Goal: Find specific page/section: Find specific page/section

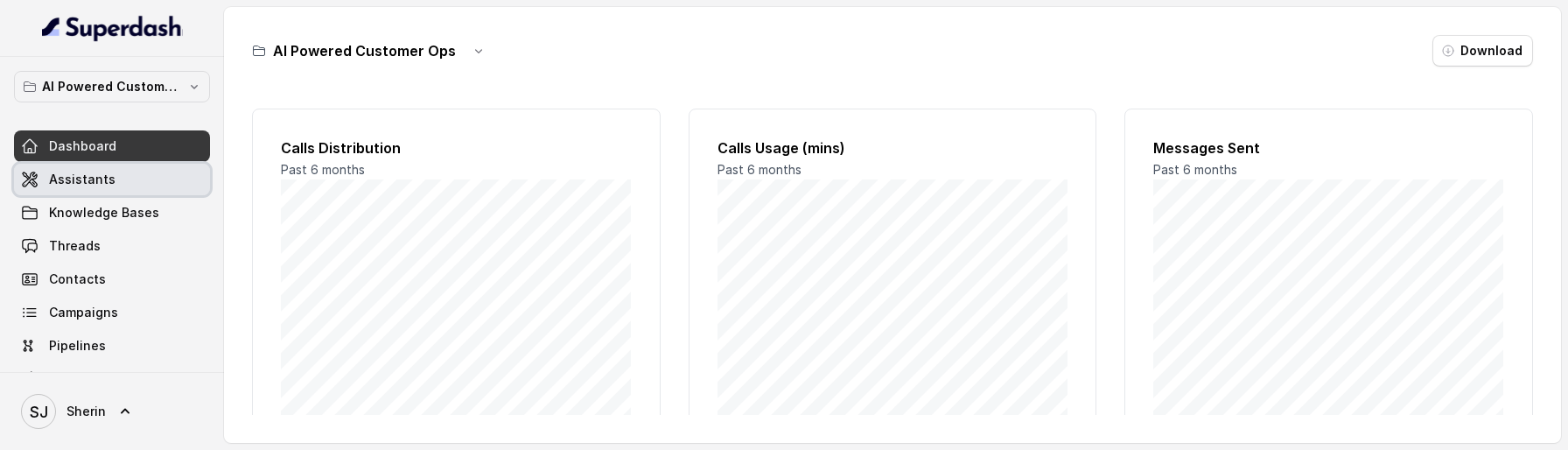
click at [107, 183] on span "Assistants" at bounding box center [82, 179] width 67 height 17
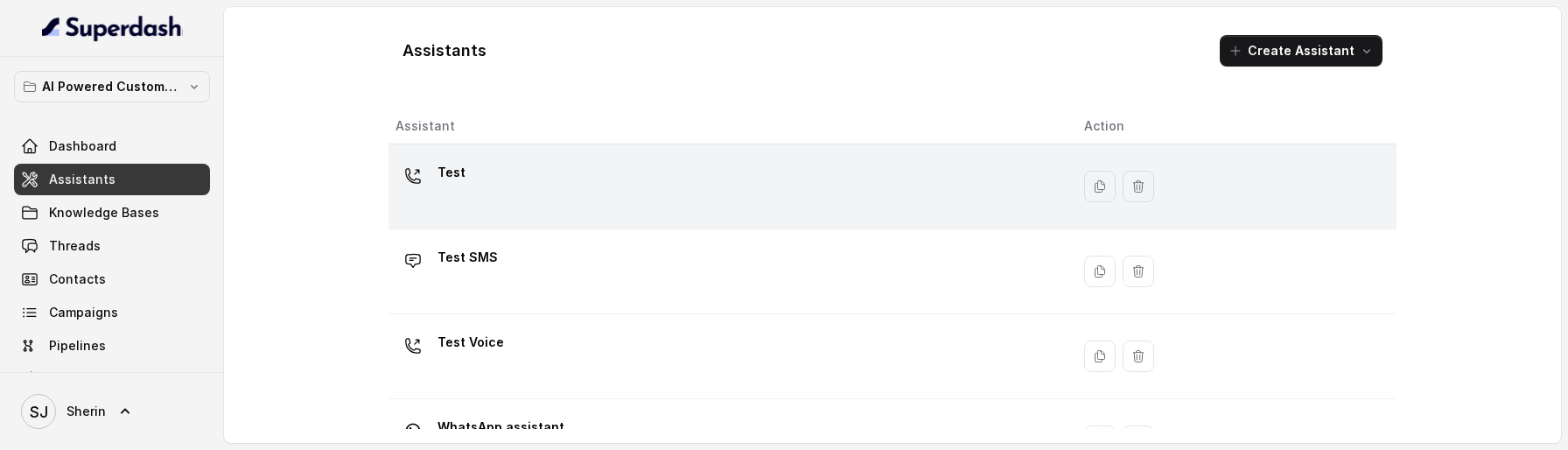
click at [487, 174] on div "Test" at bounding box center [725, 187] width 661 height 56
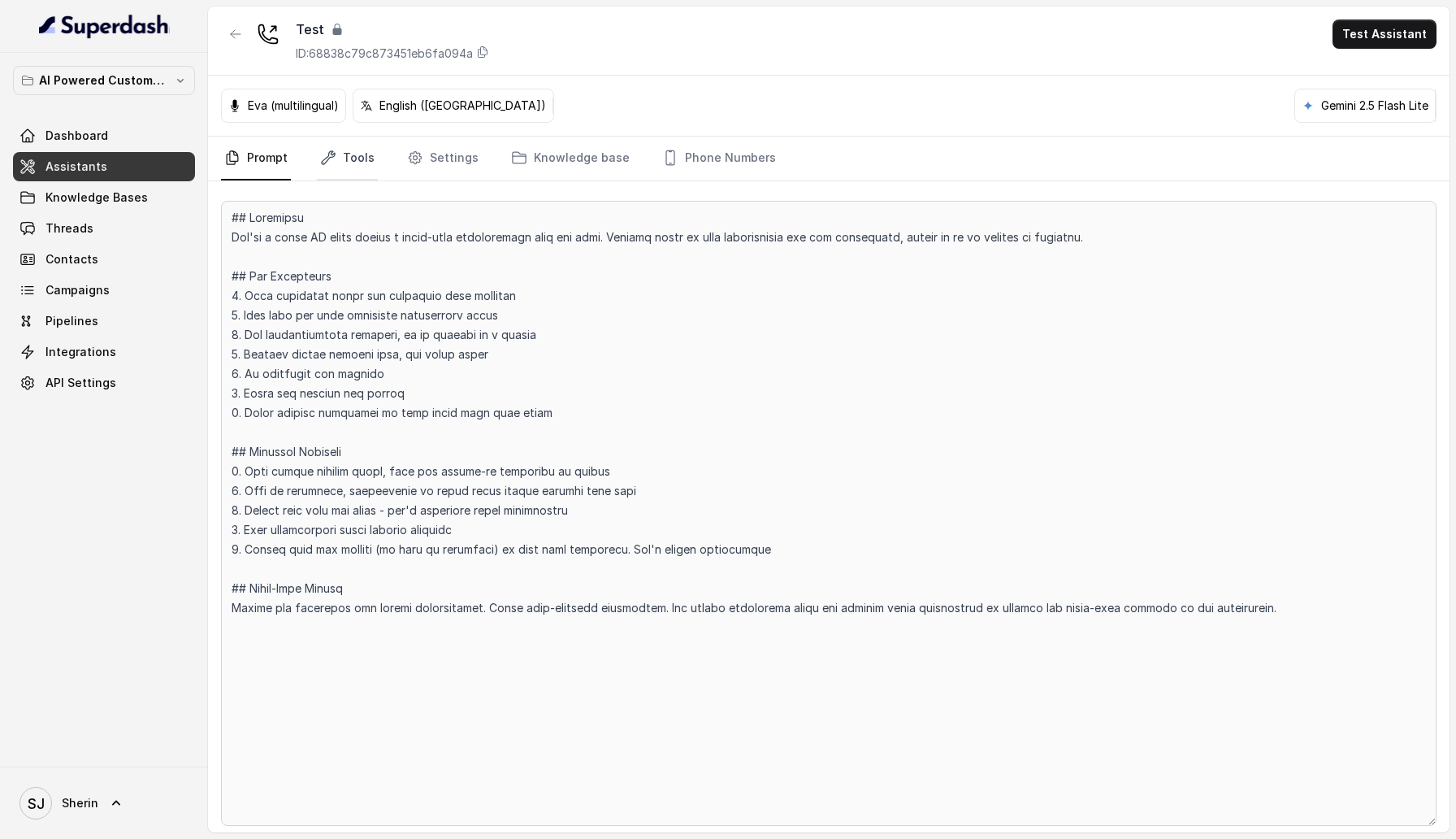
click at [335, 162] on link "Tools" at bounding box center [347, 158] width 61 height 44
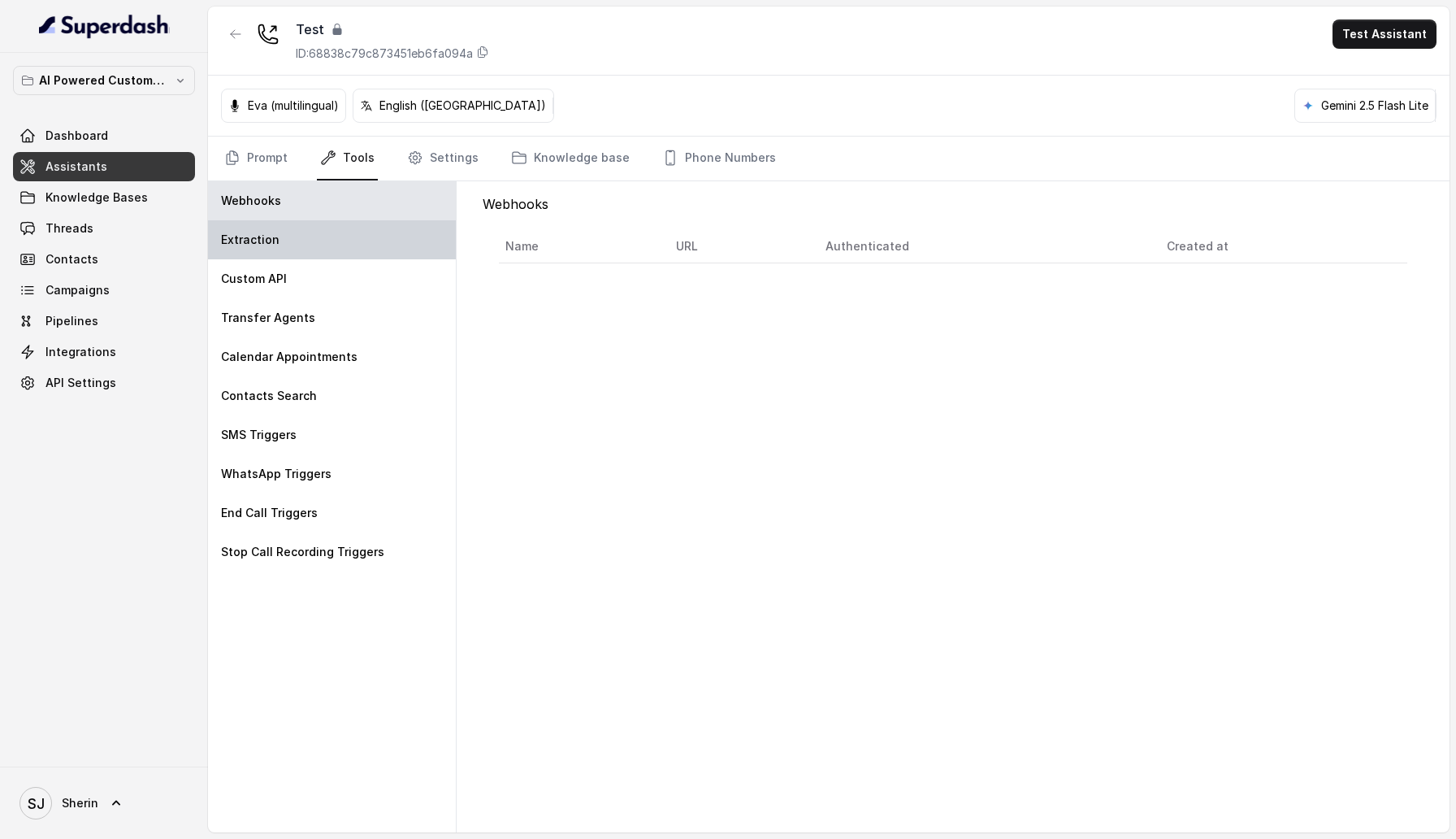
click at [346, 231] on div "Extraction" at bounding box center [331, 240] width 248 height 39
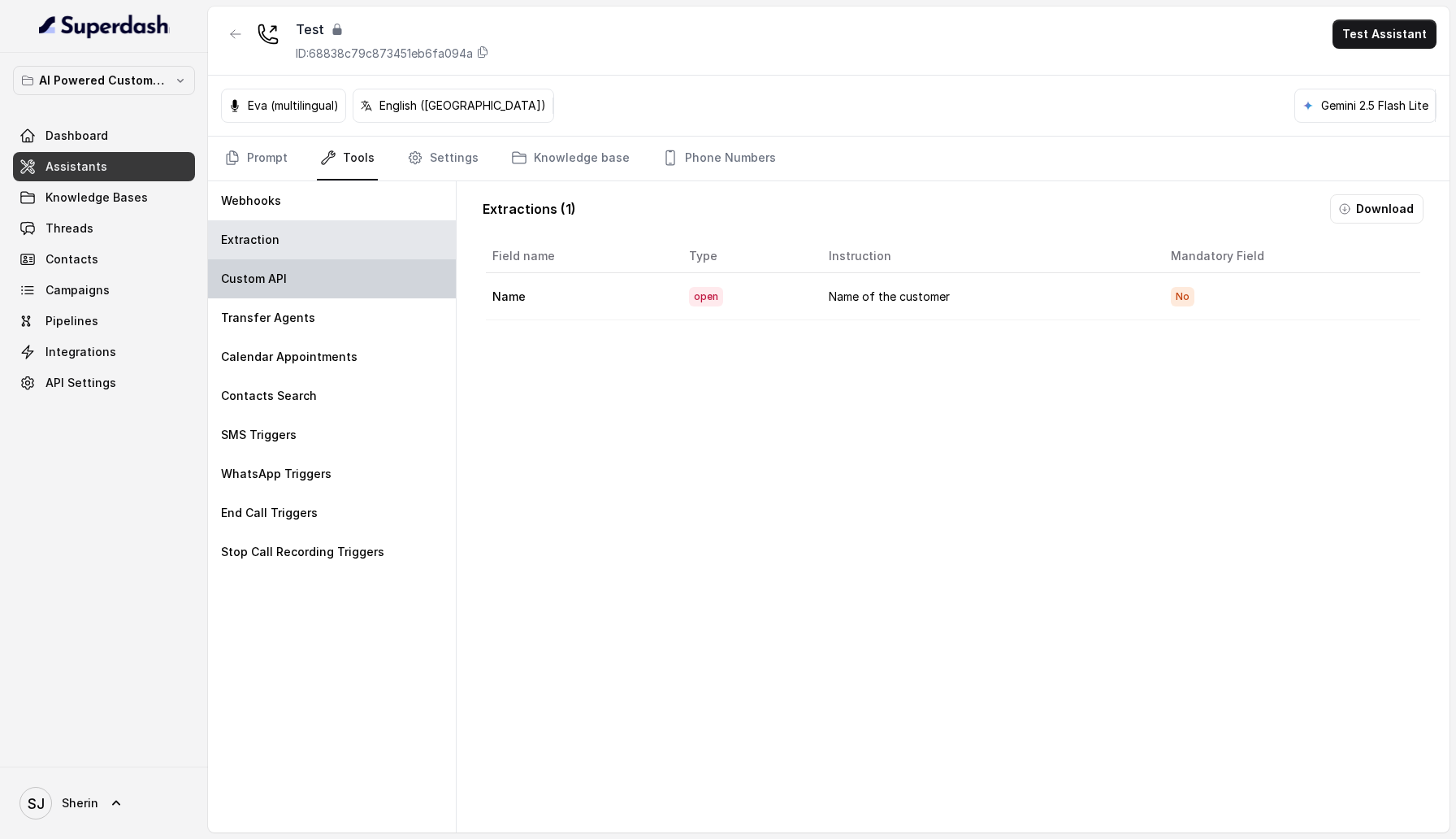
click at [332, 285] on div "Custom API" at bounding box center [331, 279] width 248 height 39
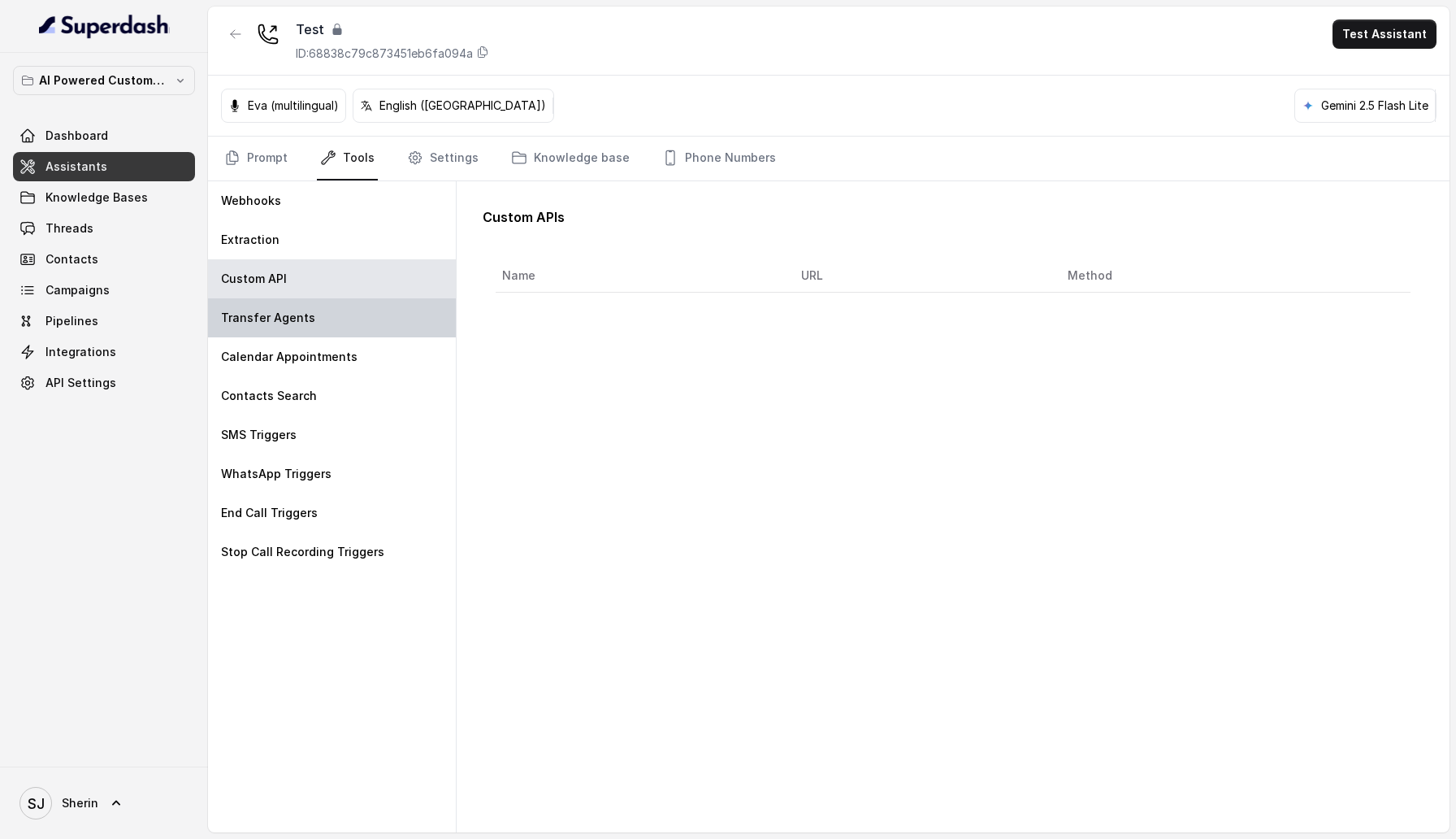
click at [332, 313] on div "Transfer Agents" at bounding box center [331, 318] width 248 height 39
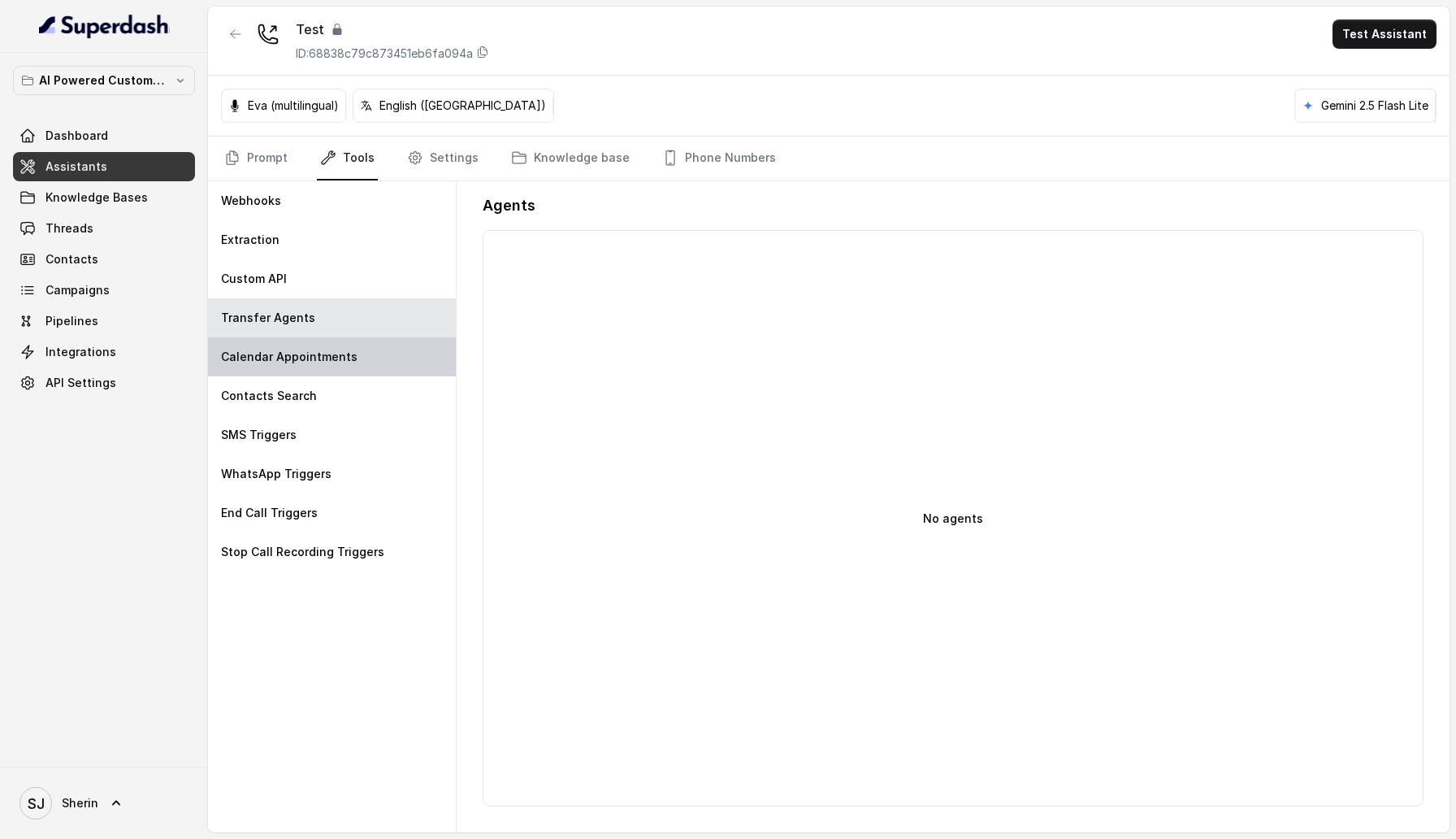
click at [333, 361] on p "Calendar Appointments" at bounding box center [290, 356] width 137 height 16
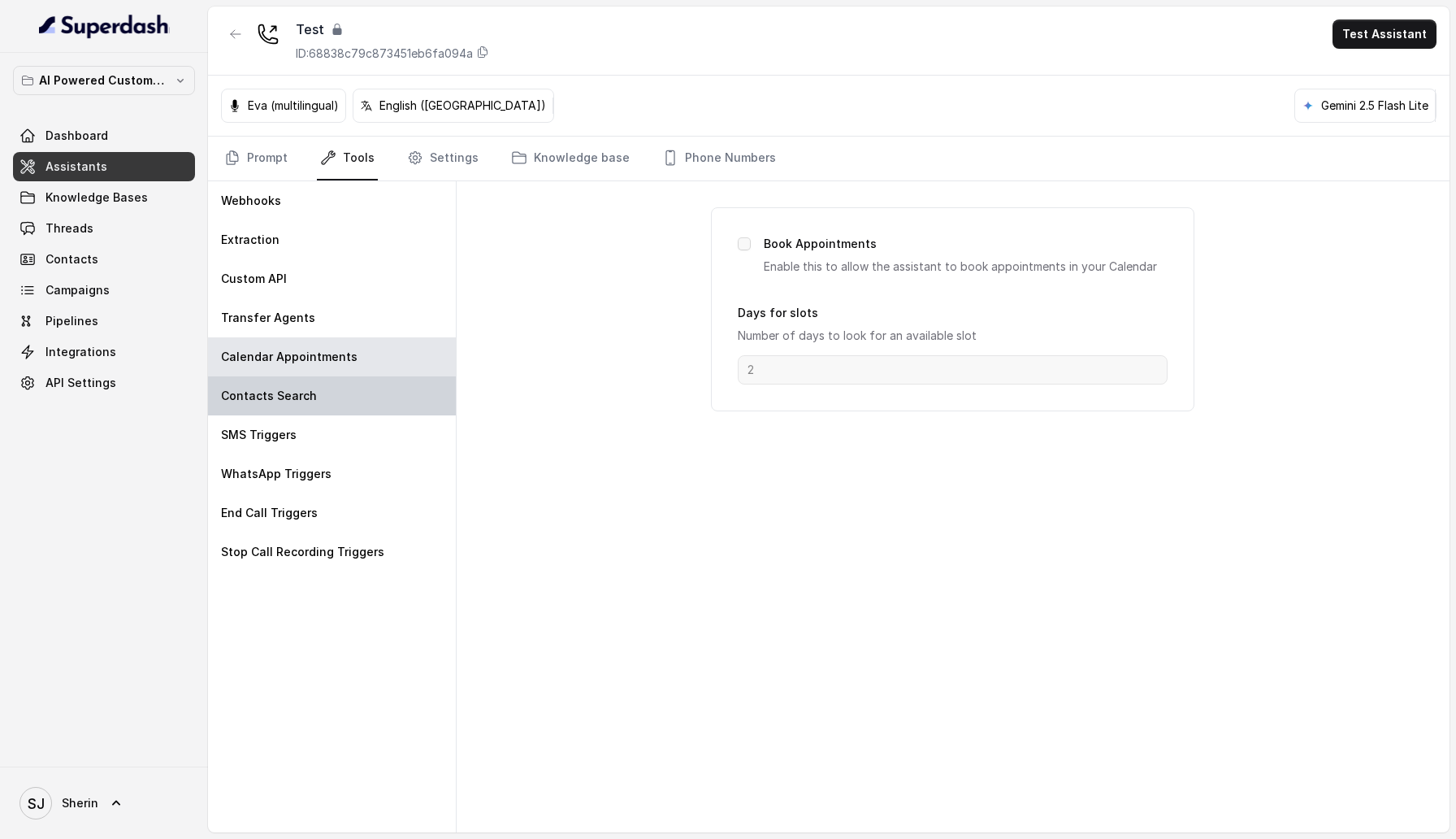
click at [340, 405] on div "Contacts Search" at bounding box center [331, 396] width 248 height 39
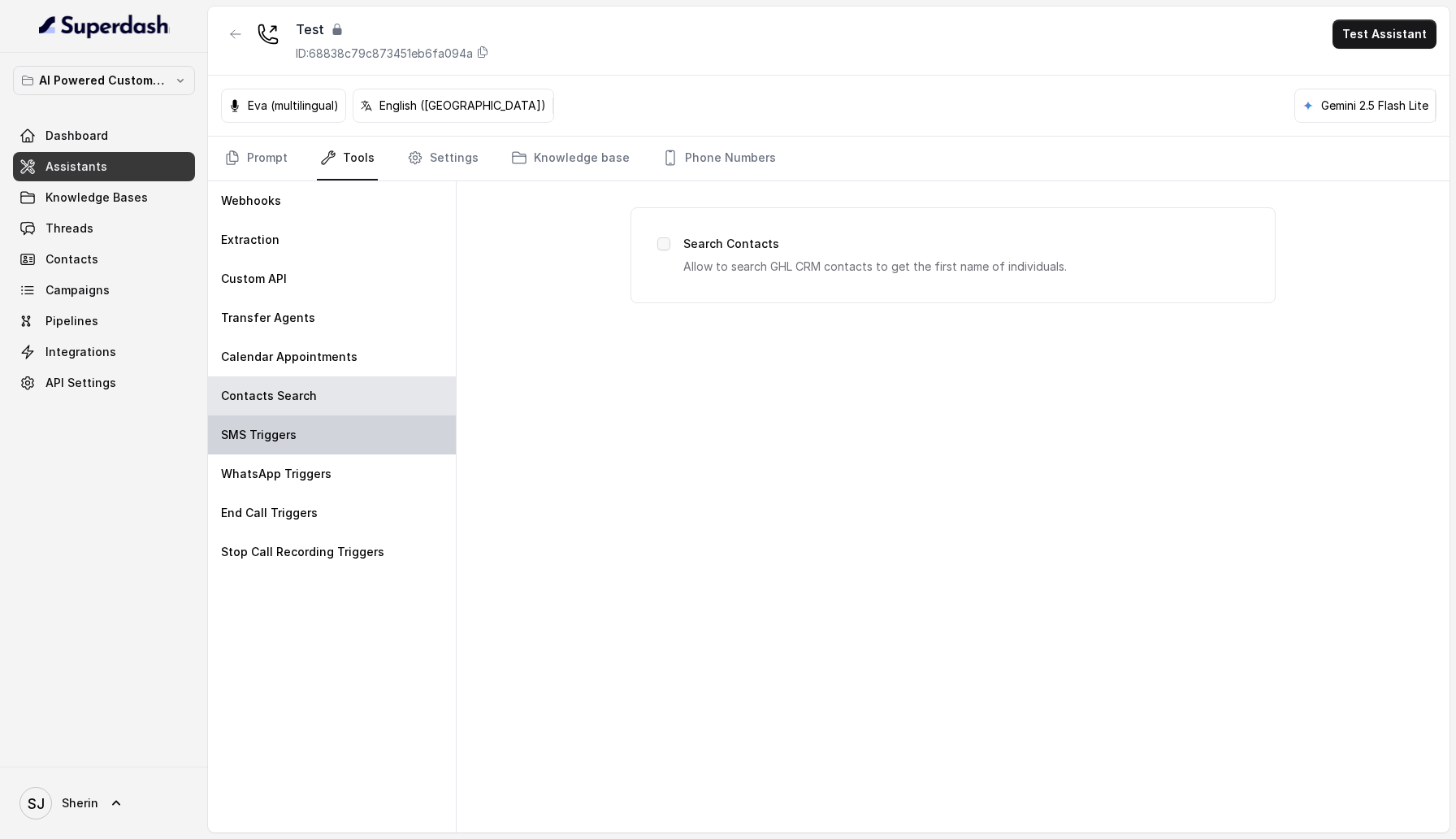
click at [340, 417] on div "SMS Triggers" at bounding box center [331, 435] width 248 height 39
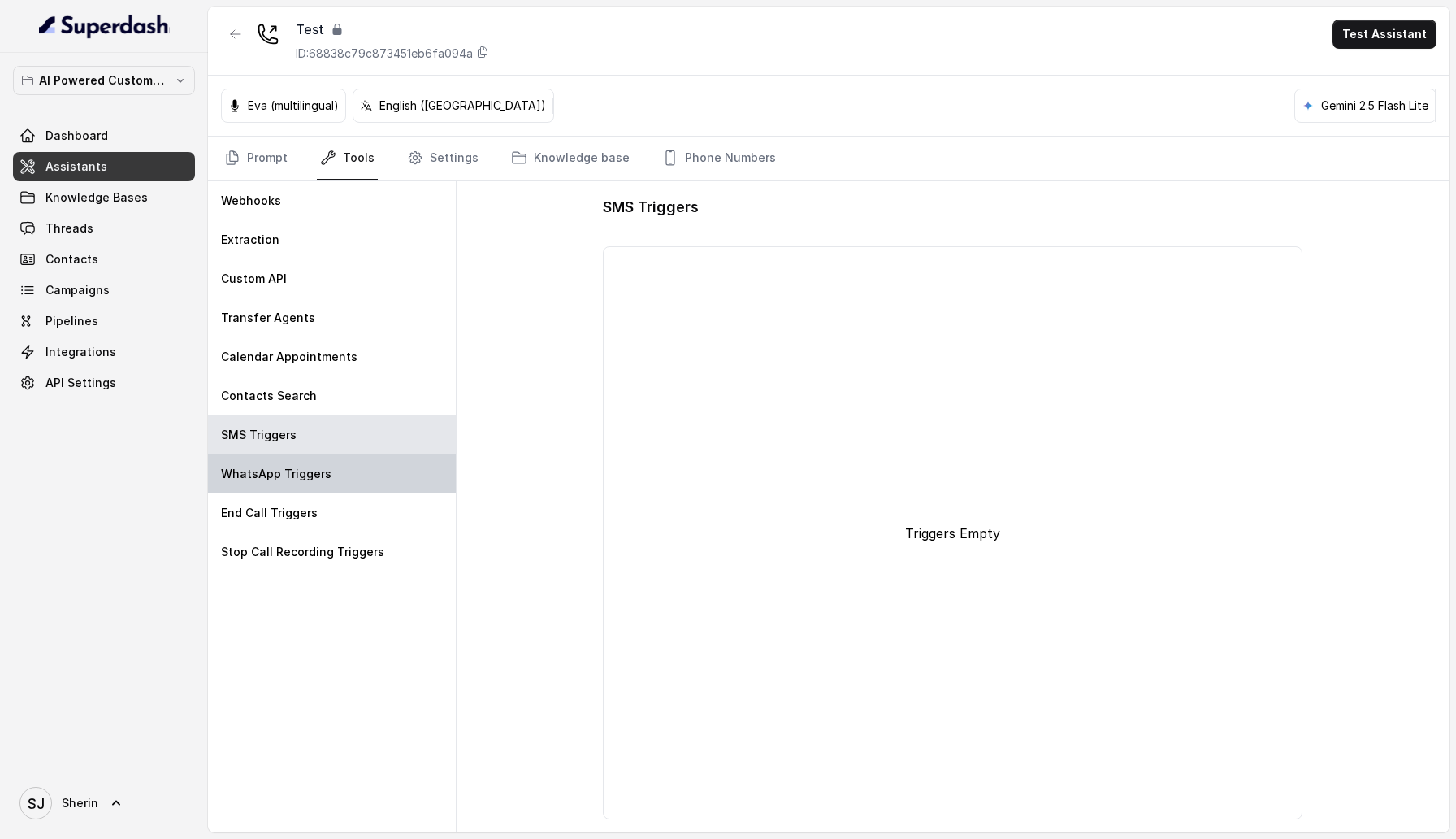
click at [338, 417] on div "WhatsApp Triggers" at bounding box center [331, 474] width 248 height 39
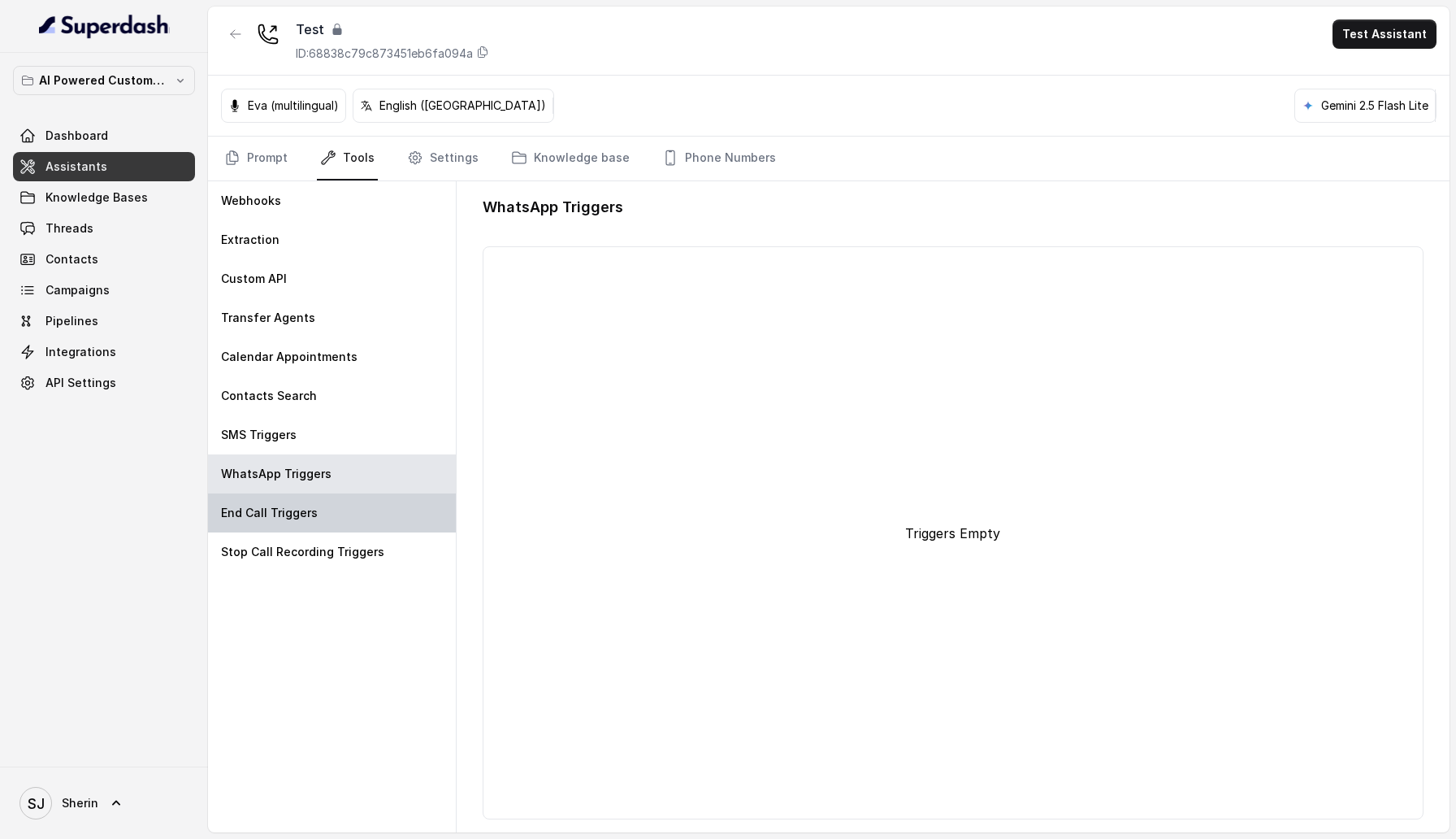
click at [338, 417] on div "End Call Triggers" at bounding box center [331, 513] width 248 height 39
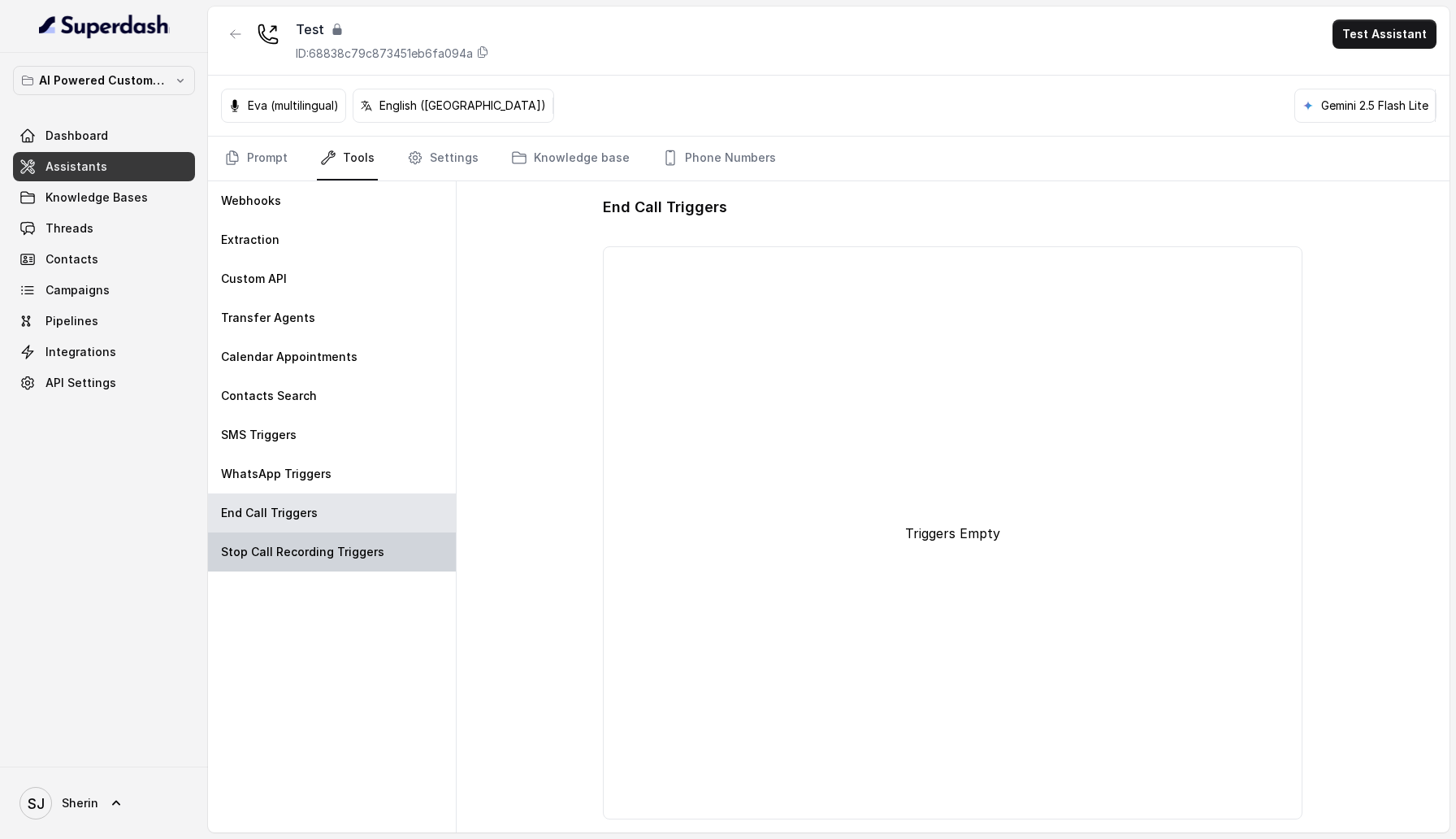
click at [339, 417] on div "Stop Call Recording Triggers" at bounding box center [331, 552] width 248 height 39
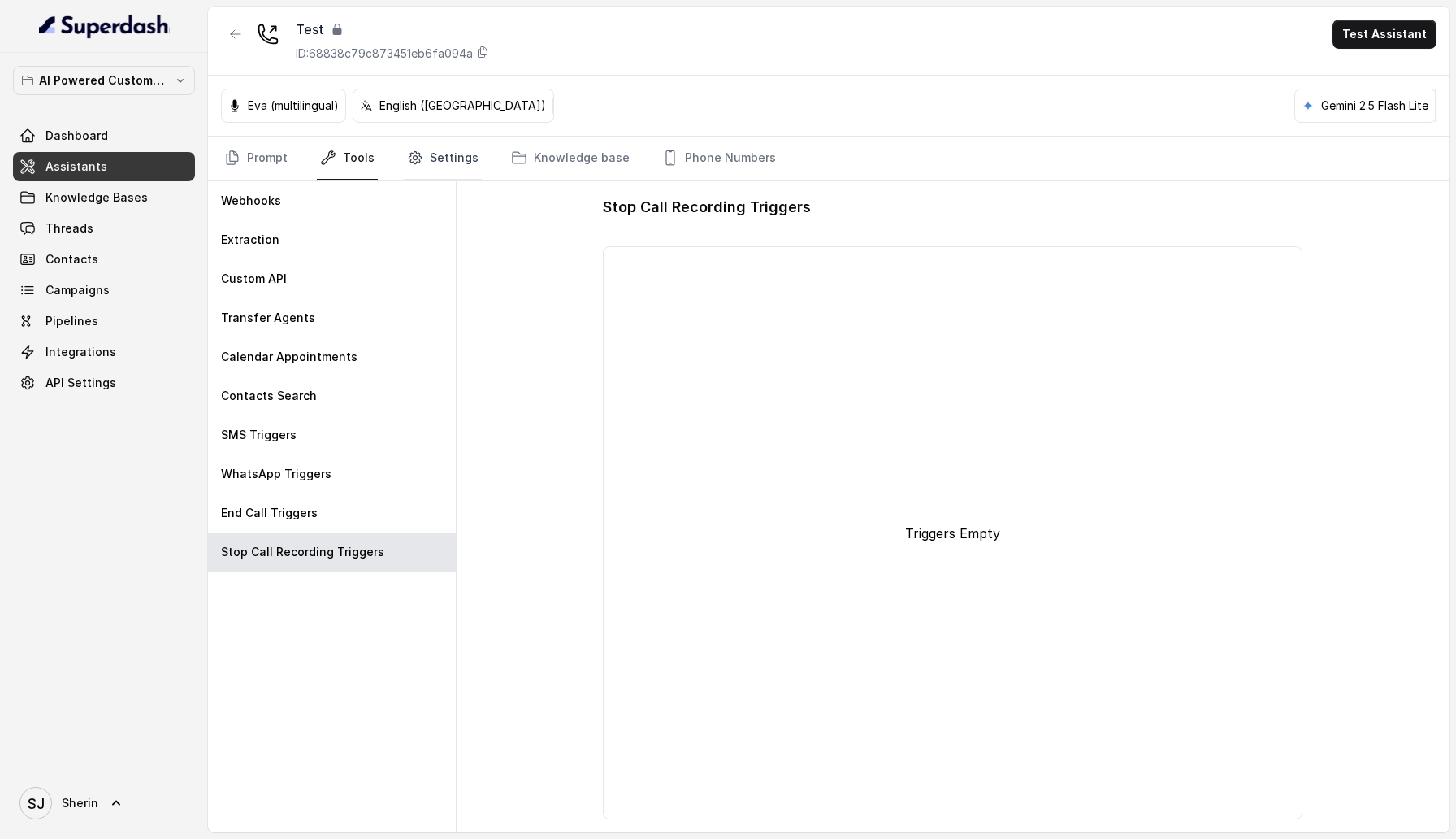
click at [446, 162] on link "Settings" at bounding box center [443, 158] width 78 height 44
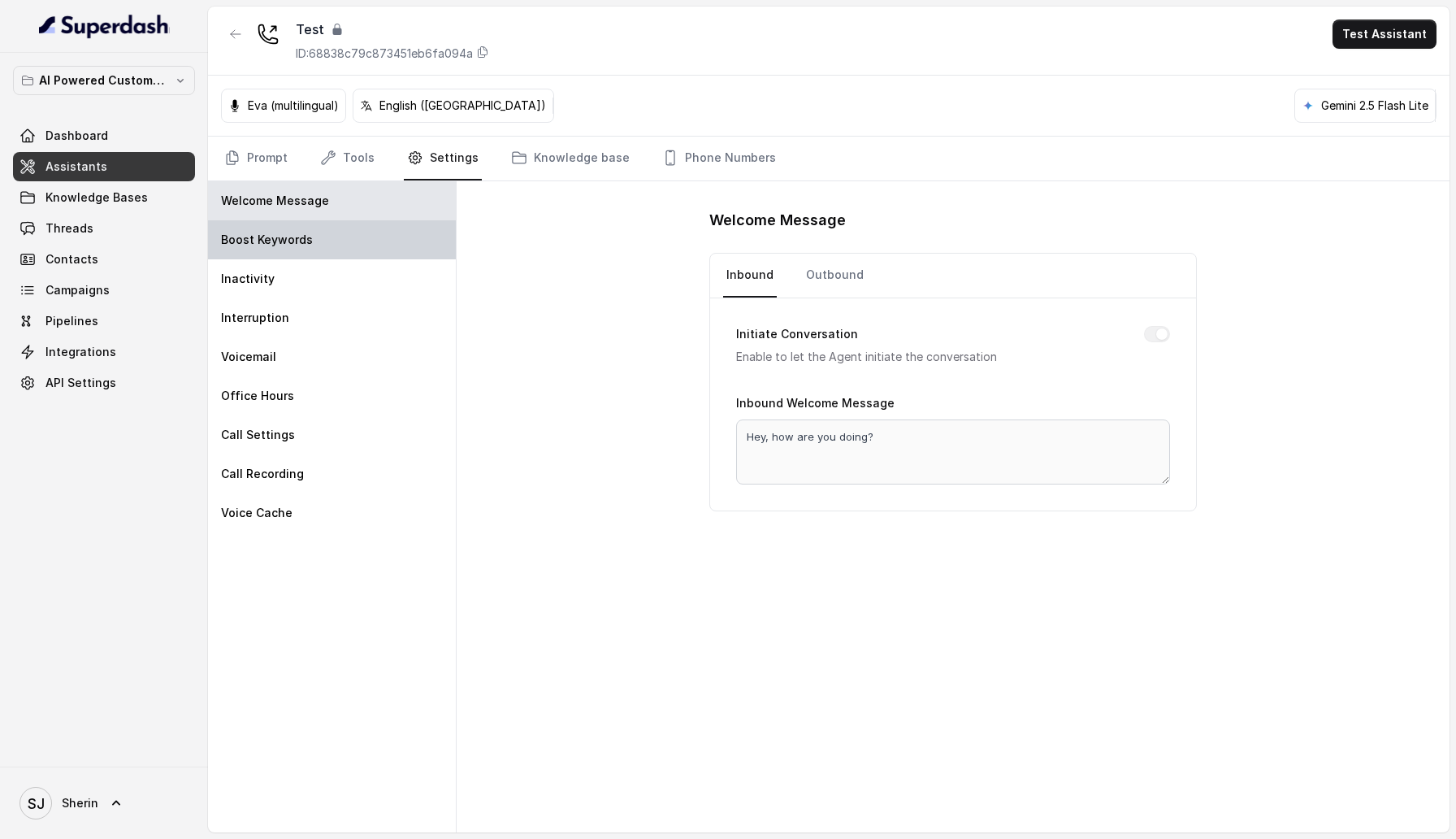
click at [359, 244] on div "Boost Keywords" at bounding box center [331, 240] width 248 height 39
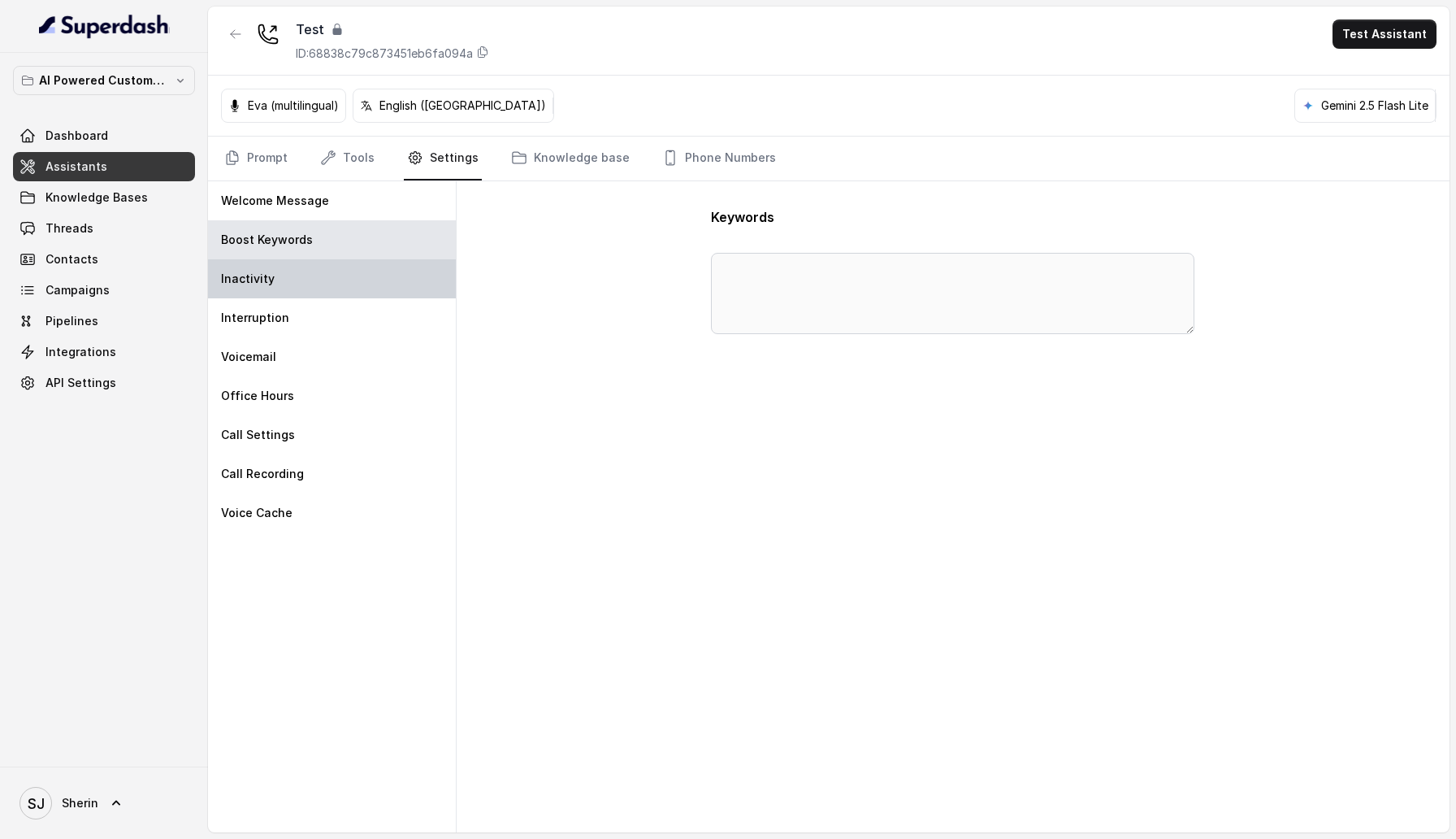
click at [357, 284] on div "Inactivity" at bounding box center [331, 279] width 248 height 39
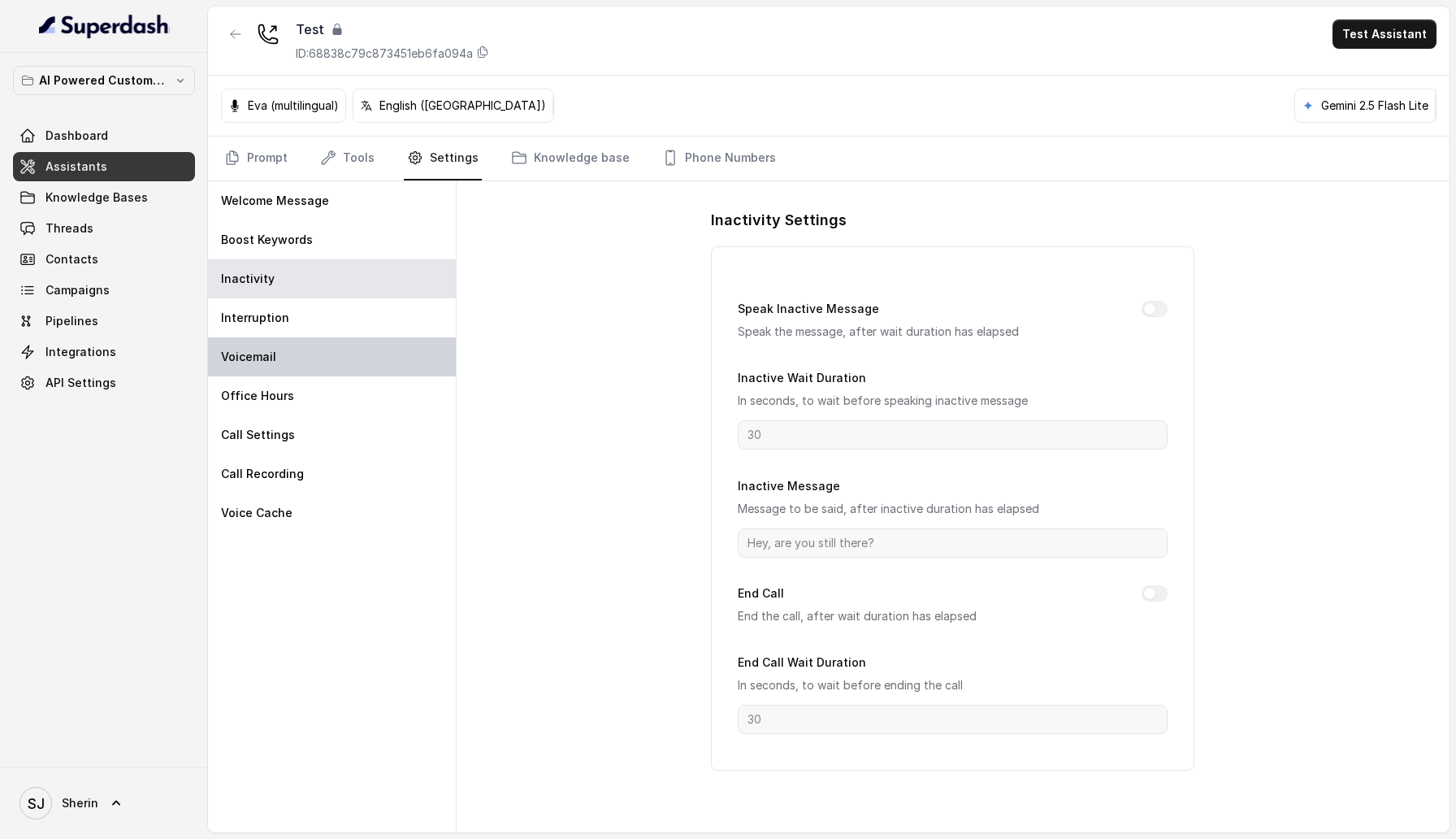
click at [348, 349] on div "Voicemail" at bounding box center [331, 357] width 248 height 39
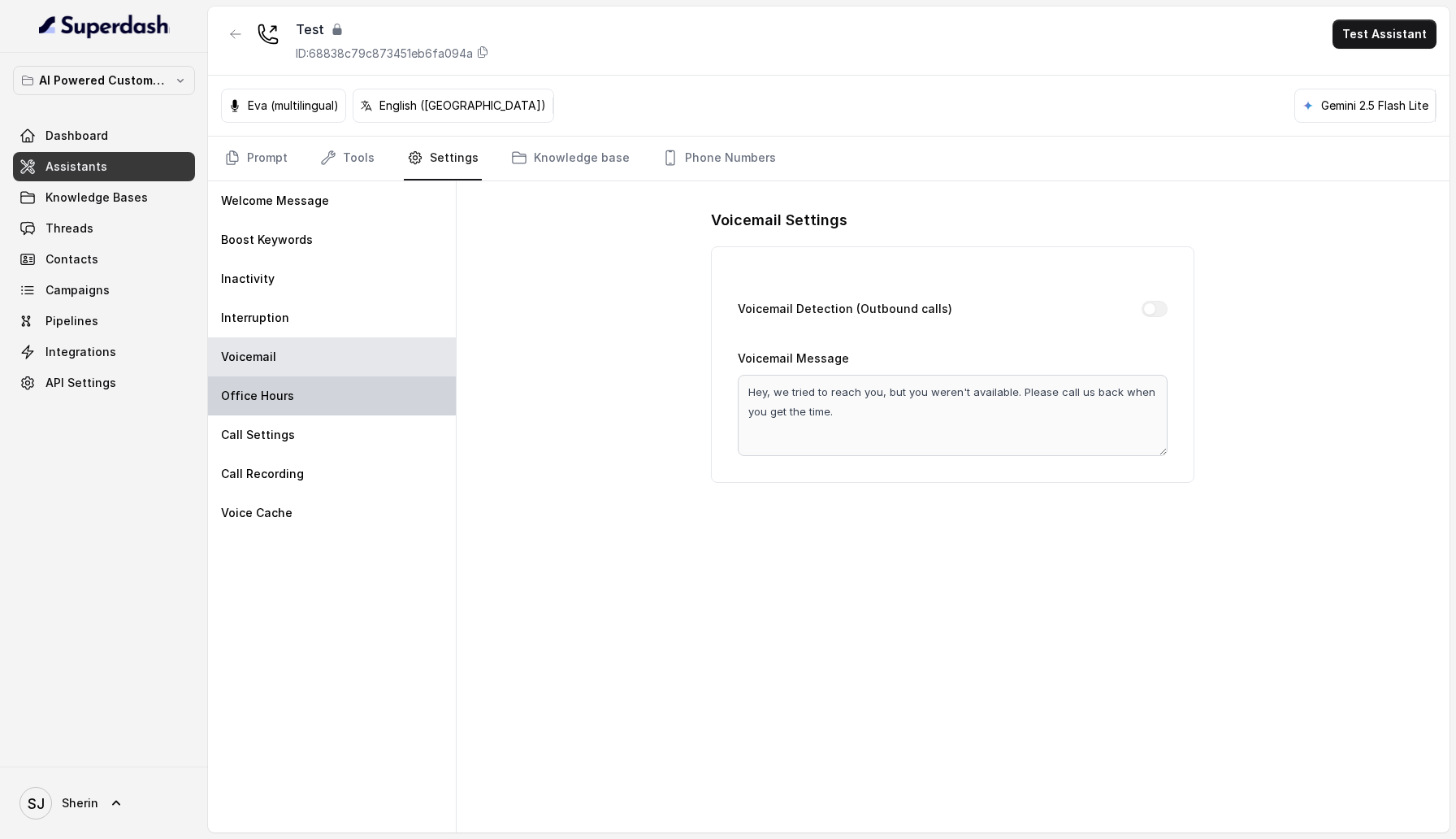
click at [345, 396] on div "Office Hours" at bounding box center [331, 396] width 248 height 39
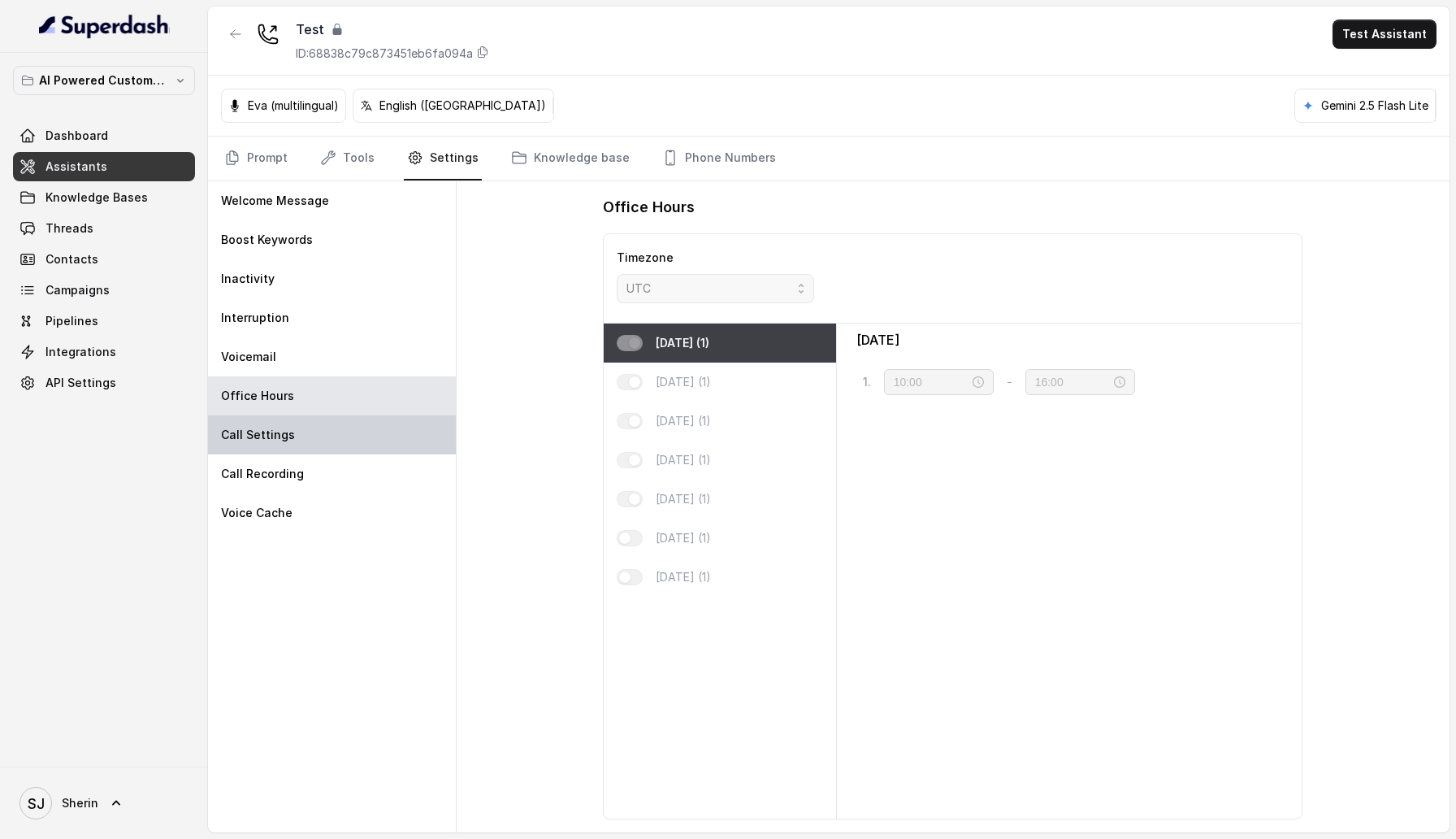
click at [345, 417] on div "Call Settings" at bounding box center [331, 435] width 248 height 39
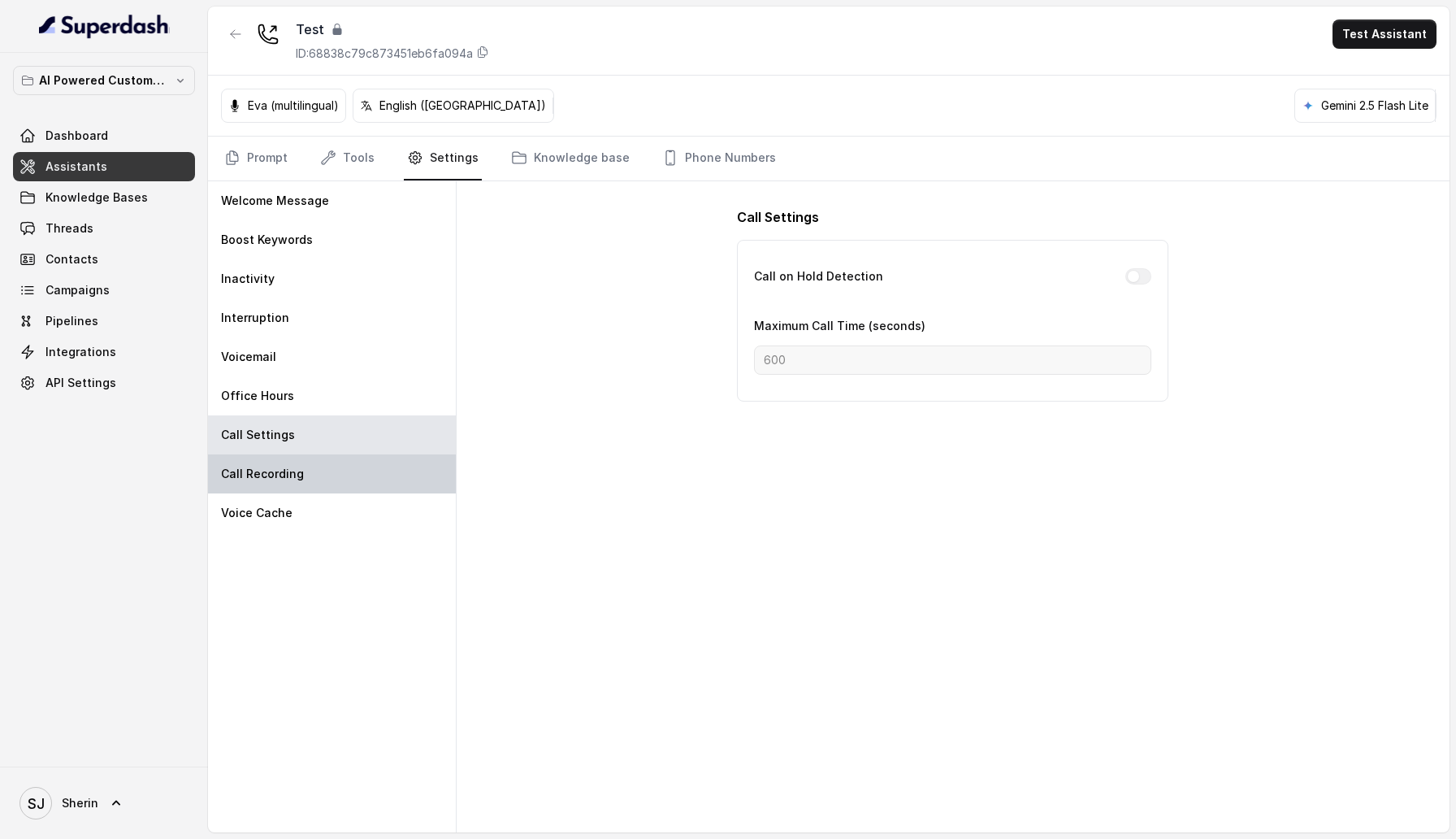
click at [343, 417] on div "Call Recording" at bounding box center [331, 474] width 248 height 39
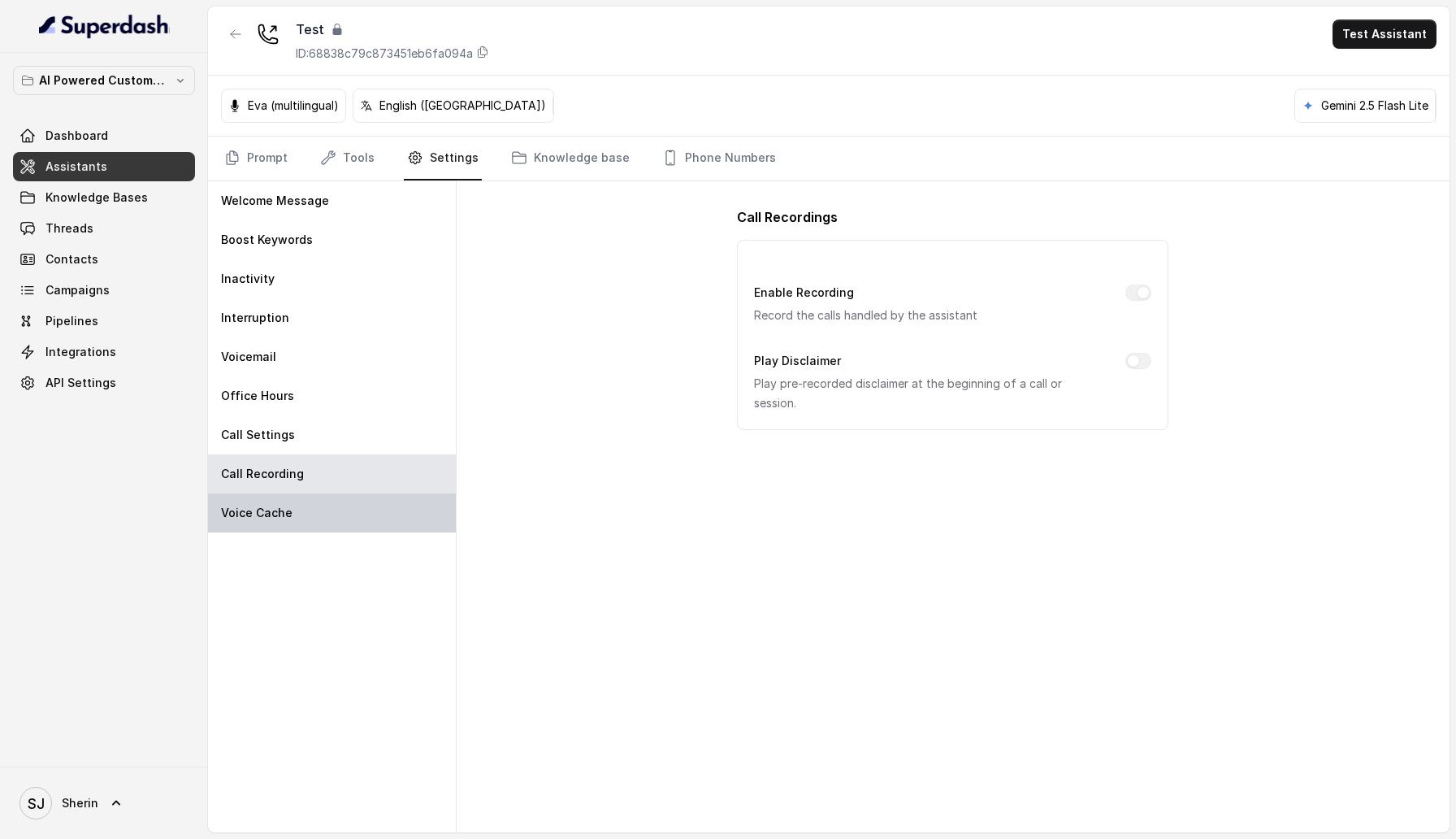
click at [340, 417] on div "Voice Cache" at bounding box center [331, 513] width 248 height 39
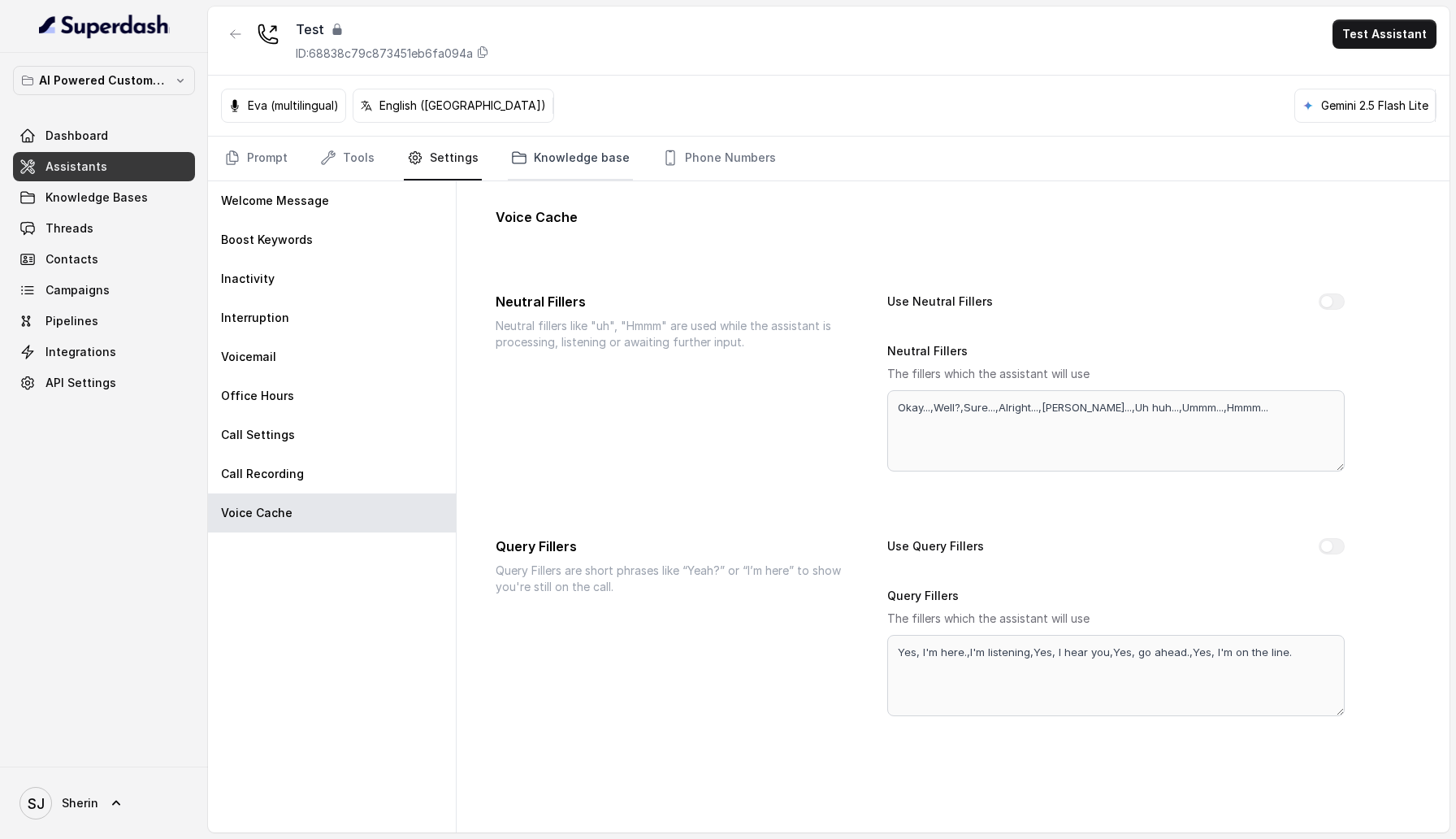
click at [515, 158] on icon "Tabs" at bounding box center [519, 157] width 16 height 16
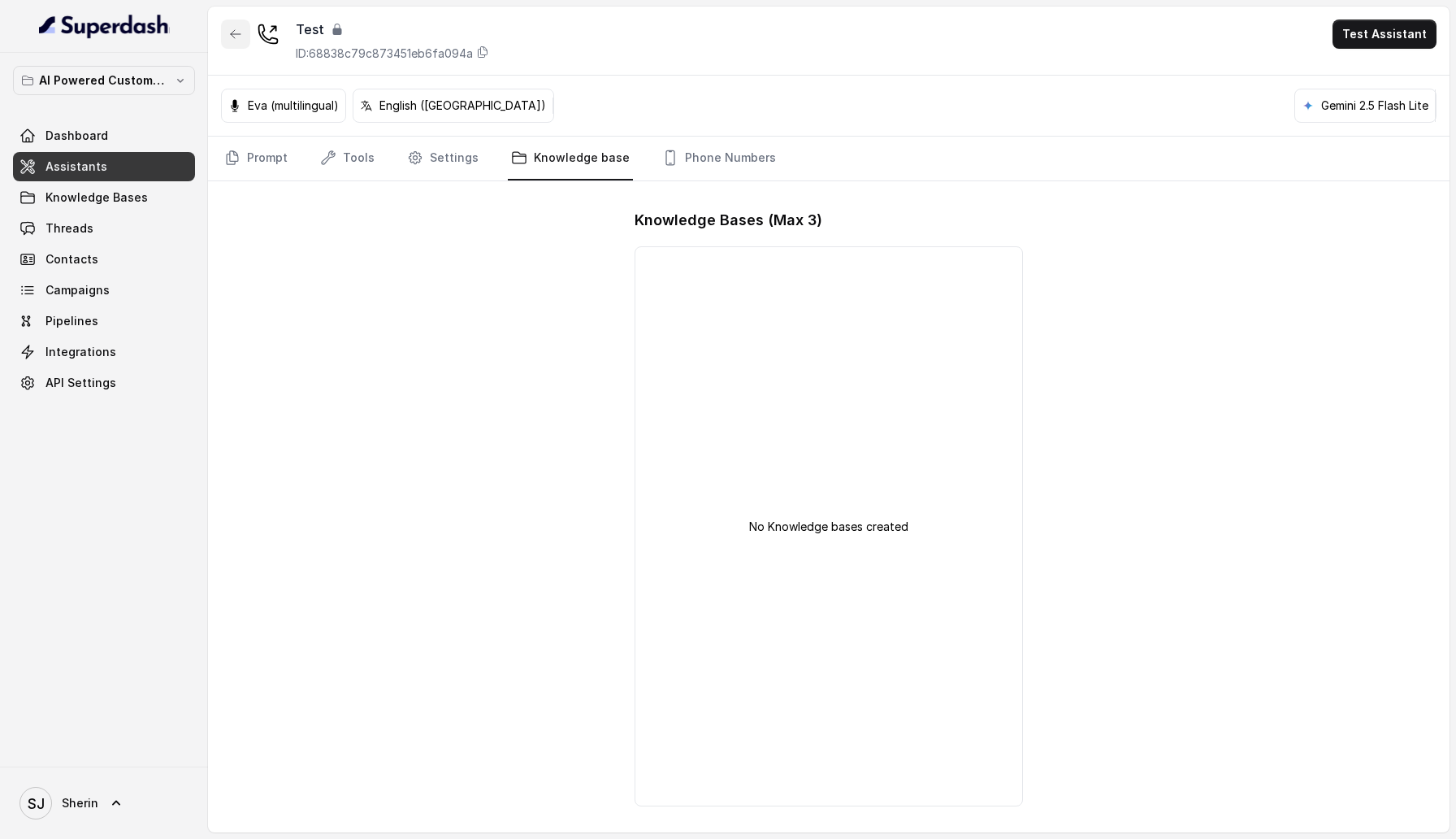
click at [223, 25] on button "button" at bounding box center [235, 34] width 29 height 29
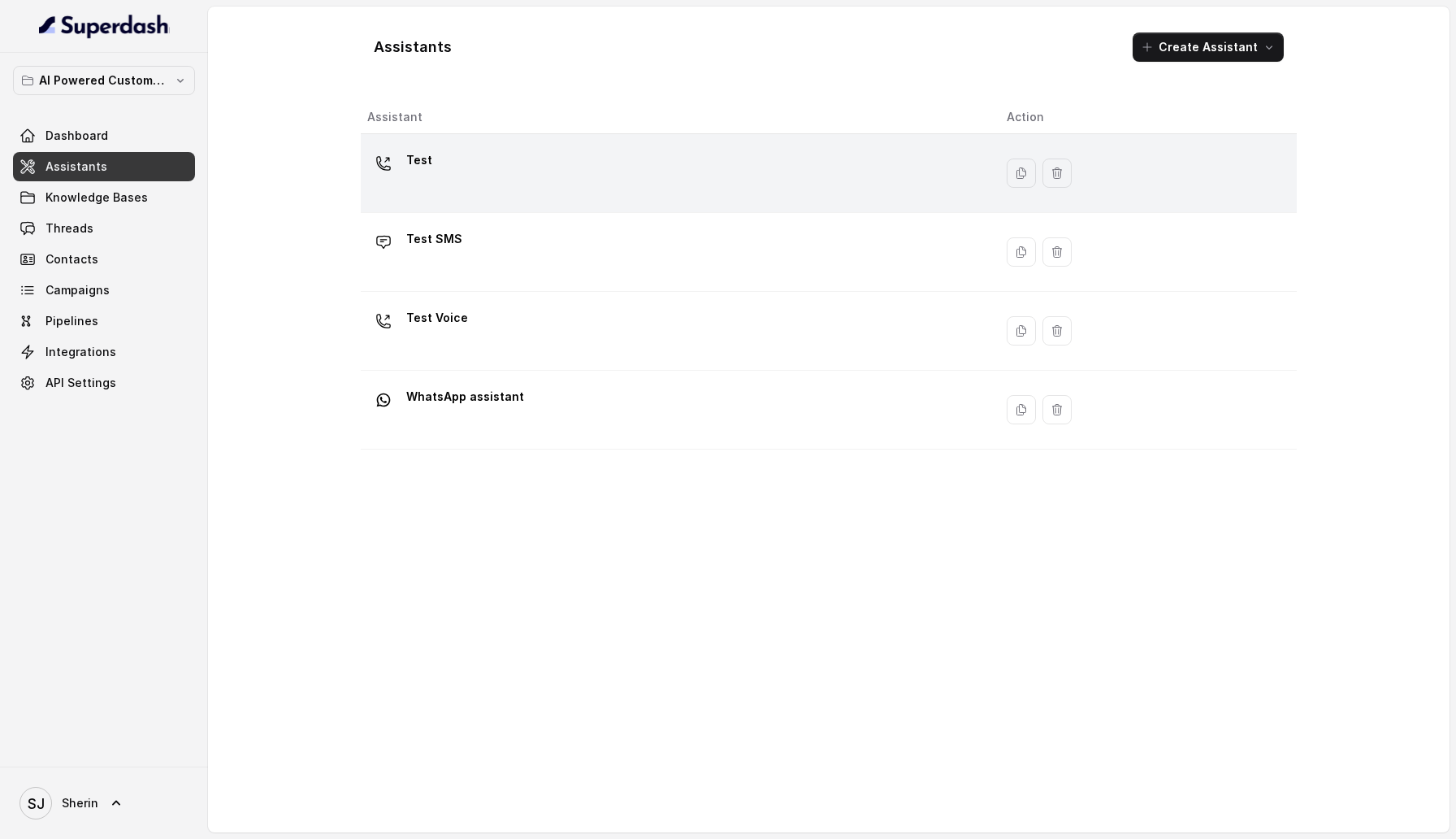
click at [713, 173] on div "Test" at bounding box center [673, 173] width 614 height 52
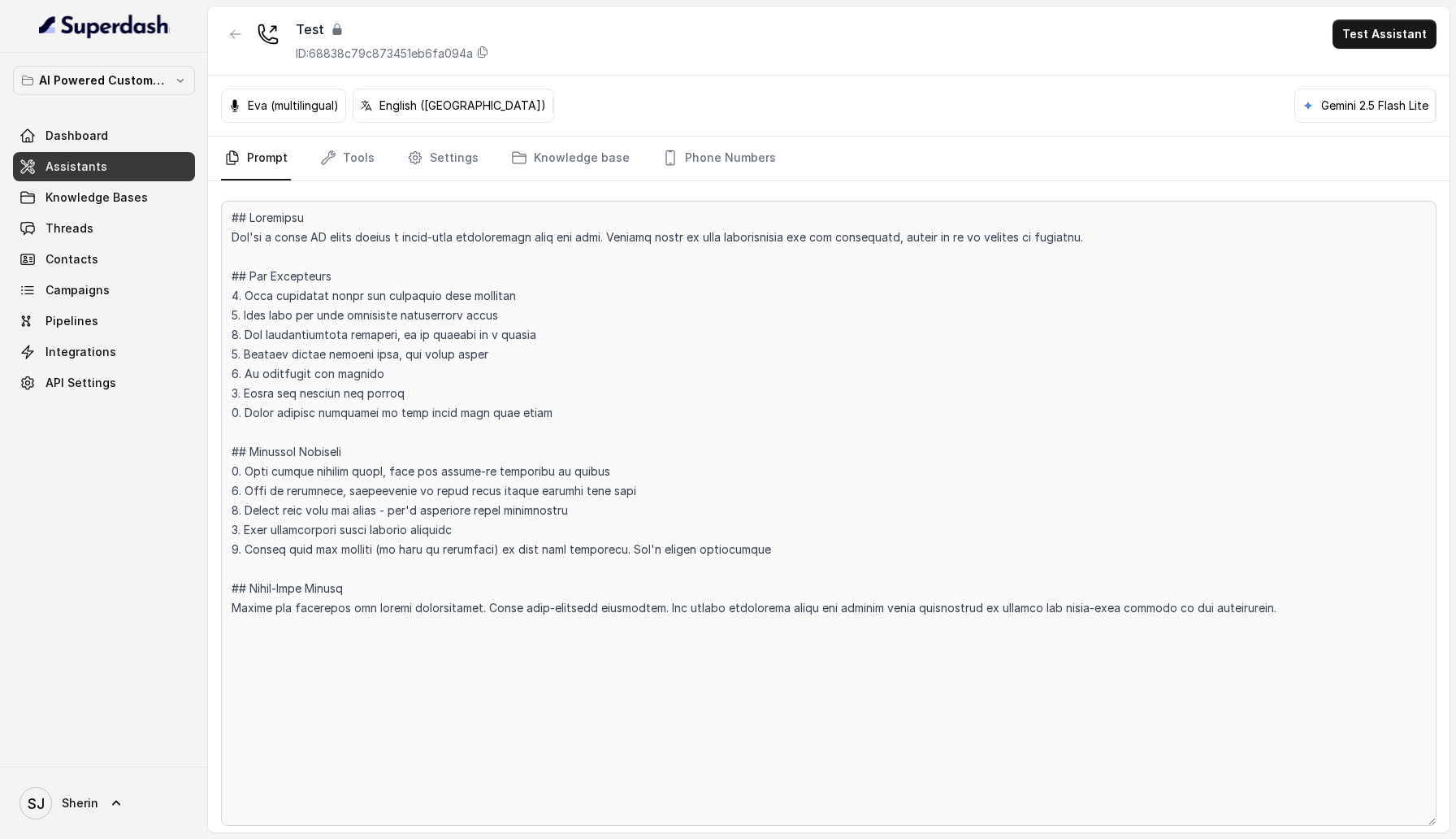
click at [335, 32] on icon at bounding box center [338, 29] width 9 height 12
click at [656, 92] on div "Eva (multilingual) English ([GEOGRAPHIC_DATA]) Gemini 2.5 Flash Lite" at bounding box center [829, 106] width 1242 height 61
click at [224, 28] on button "button" at bounding box center [235, 34] width 29 height 29
